Goal: Task Accomplishment & Management: Manage account settings

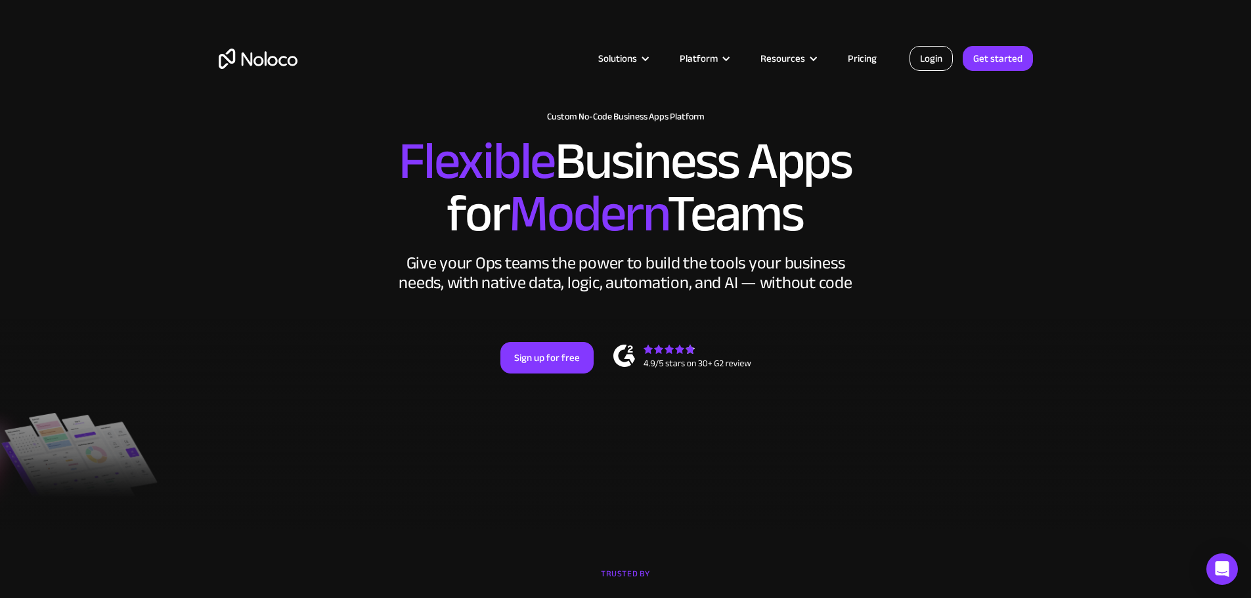
click at [935, 55] on link "Login" at bounding box center [931, 58] width 43 height 25
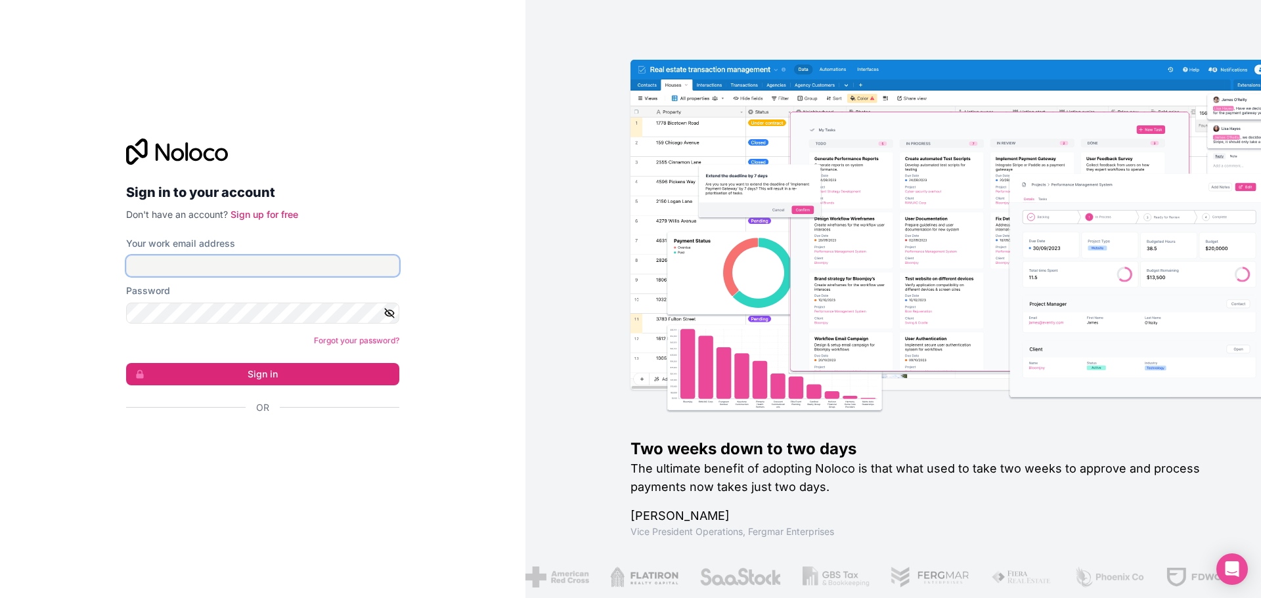
click at [154, 265] on input "Your work email address" at bounding box center [262, 265] width 273 height 21
type input "j.kloepfel@ecopro.de"
click at [248, 368] on button "Sign in" at bounding box center [262, 374] width 273 height 22
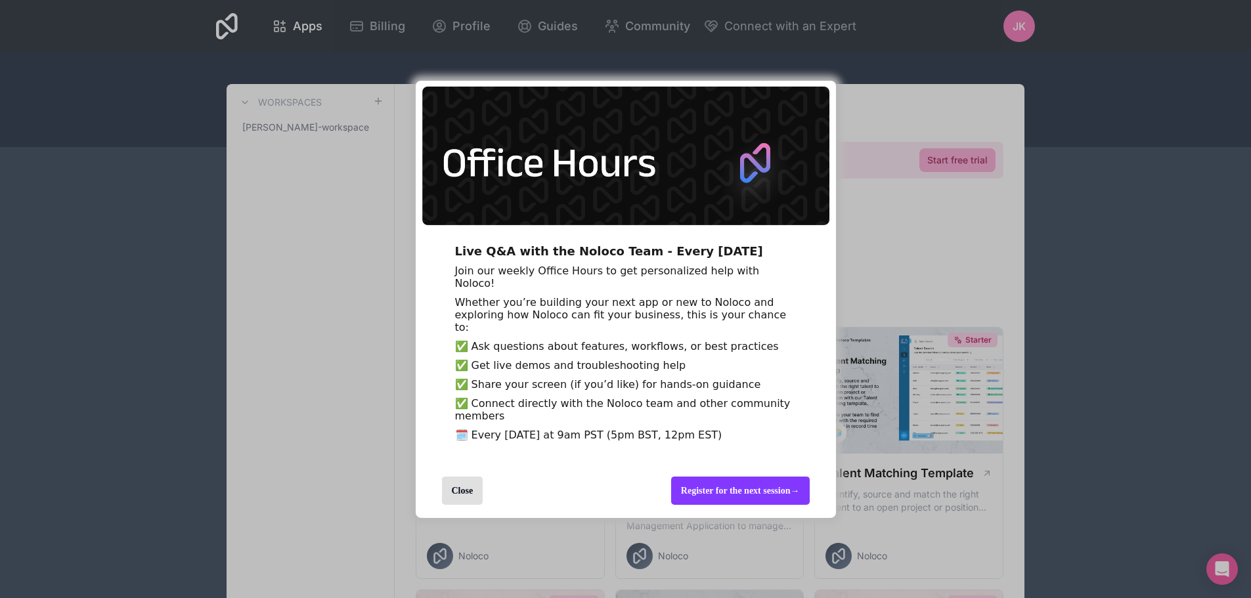
click at [456, 505] on div "Close" at bounding box center [462, 491] width 41 height 28
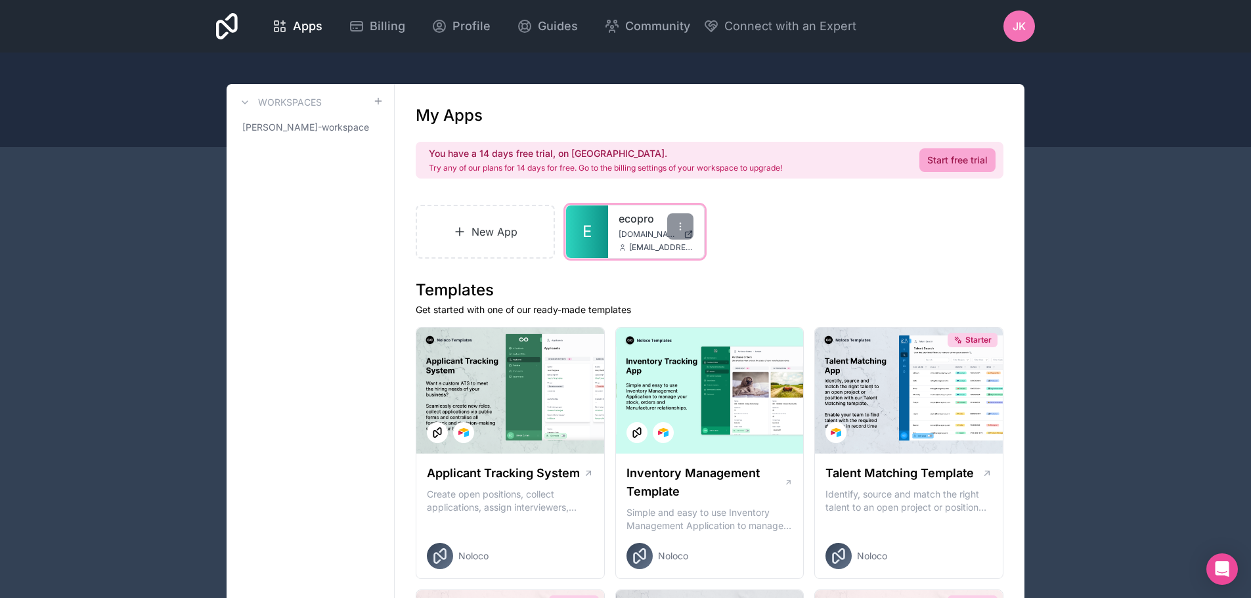
click at [657, 233] on span "app.ecopro.de" at bounding box center [649, 234] width 60 height 11
